Goal: Navigation & Orientation: Find specific page/section

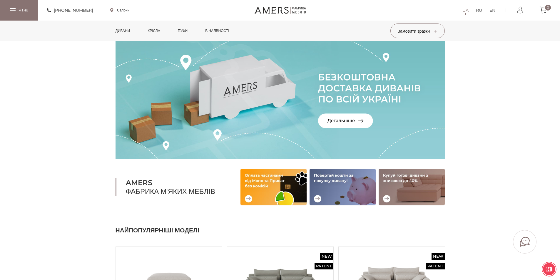
click at [127, 30] on link "Дивани" at bounding box center [123, 31] width 24 height 21
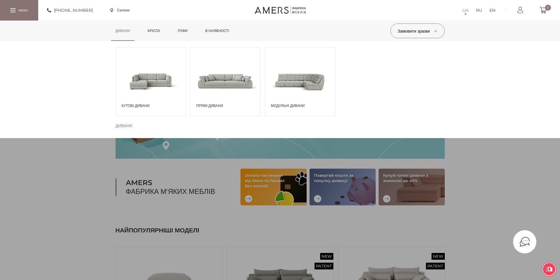
click at [210, 94] on span at bounding box center [225, 81] width 70 height 41
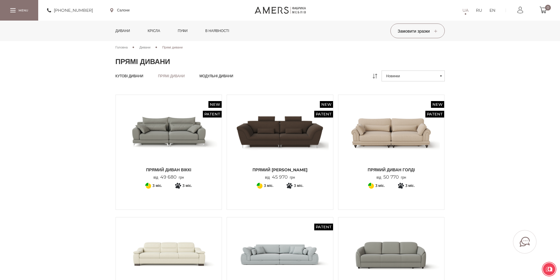
click at [173, 75] on li "Прямі дивани Прямі дивани" at bounding box center [171, 76] width 27 height 5
click at [233, 78] on span "Модульні дивани" at bounding box center [216, 80] width 34 height 5
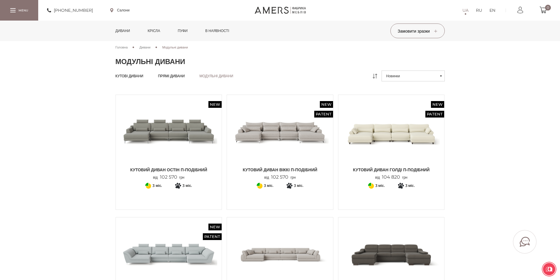
click at [190, 31] on link "Пуфи" at bounding box center [182, 31] width 19 height 21
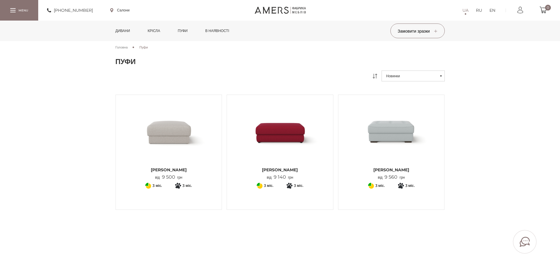
click at [158, 32] on link "Крісла" at bounding box center [153, 31] width 21 height 21
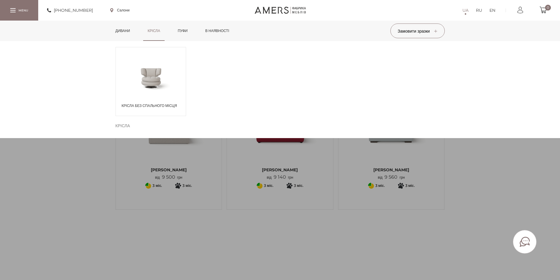
click at [152, 96] on div "Крісла без спального місця" at bounding box center [151, 81] width 71 height 69
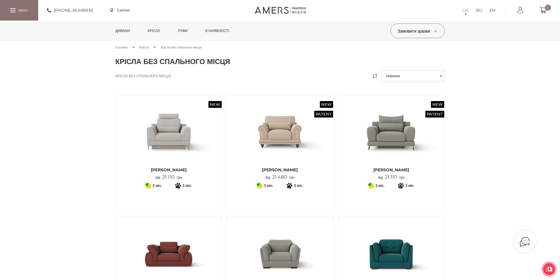
click at [4, 14] on div at bounding box center [19, 10] width 38 height 20
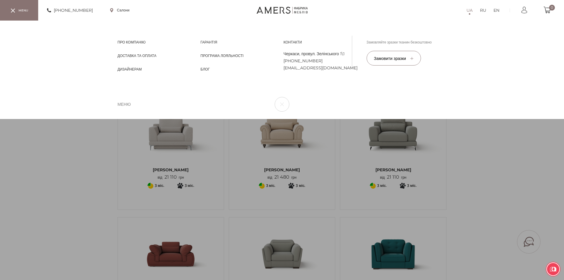
click at [14, 119] on div "UA RU EN Про компанію Про компанію Доставка та Оплата Доставка та Оплата Дизайн…" at bounding box center [282, 70] width 564 height 98
click at [11, 9] on div at bounding box center [12, 10] width 5 height 4
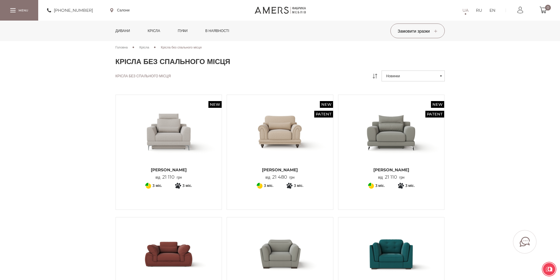
click at [119, 33] on link "Дивани" at bounding box center [123, 31] width 24 height 21
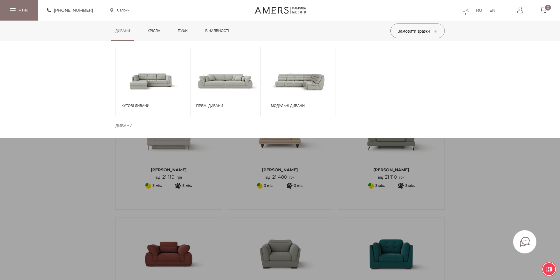
click at [148, 91] on span at bounding box center [151, 81] width 70 height 41
